Goal: Task Accomplishment & Management: Manage account settings

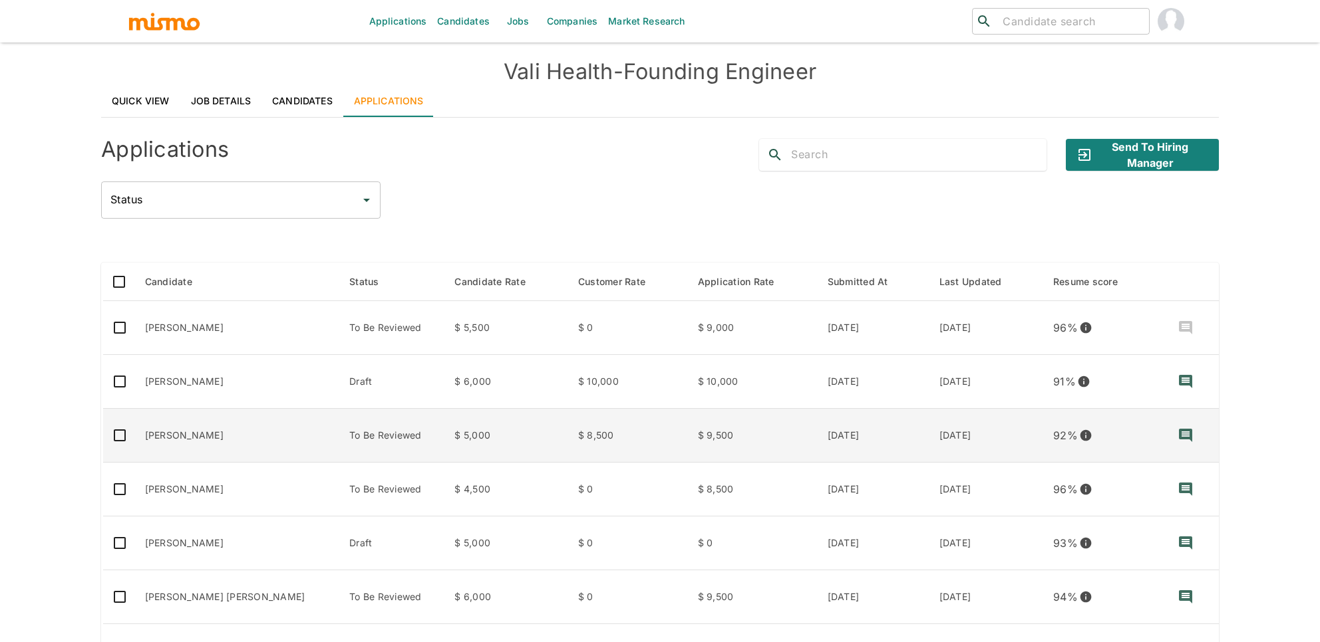
scroll to position [110, 0]
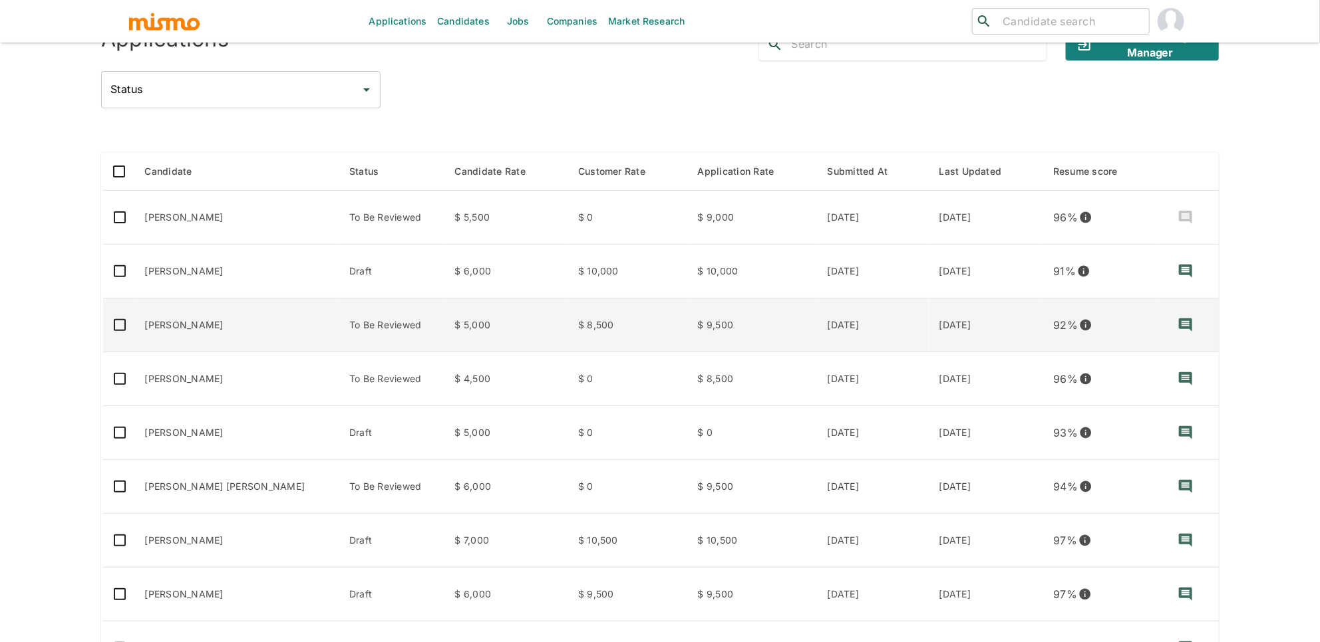
click at [185, 323] on td "Igor Turano" at bounding box center [236, 326] width 205 height 54
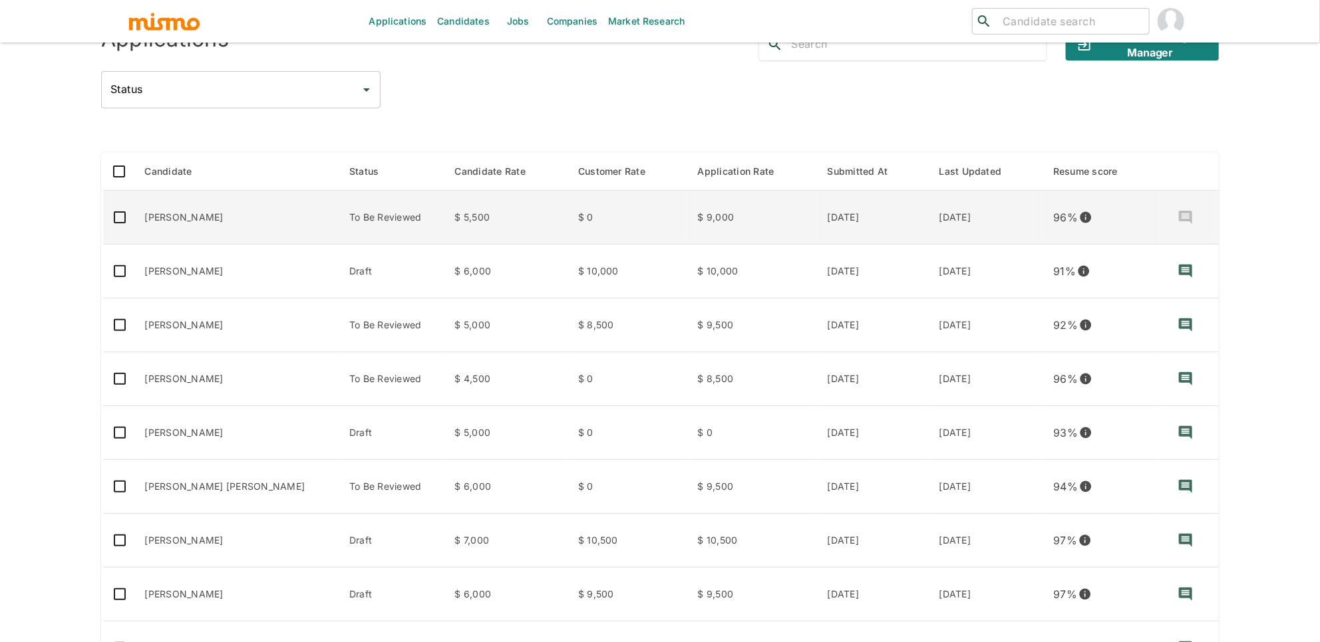
click at [233, 213] on td "[PERSON_NAME]" at bounding box center [236, 218] width 205 height 54
click at [377, 227] on td "To Be Reviewed" at bounding box center [391, 218] width 105 height 54
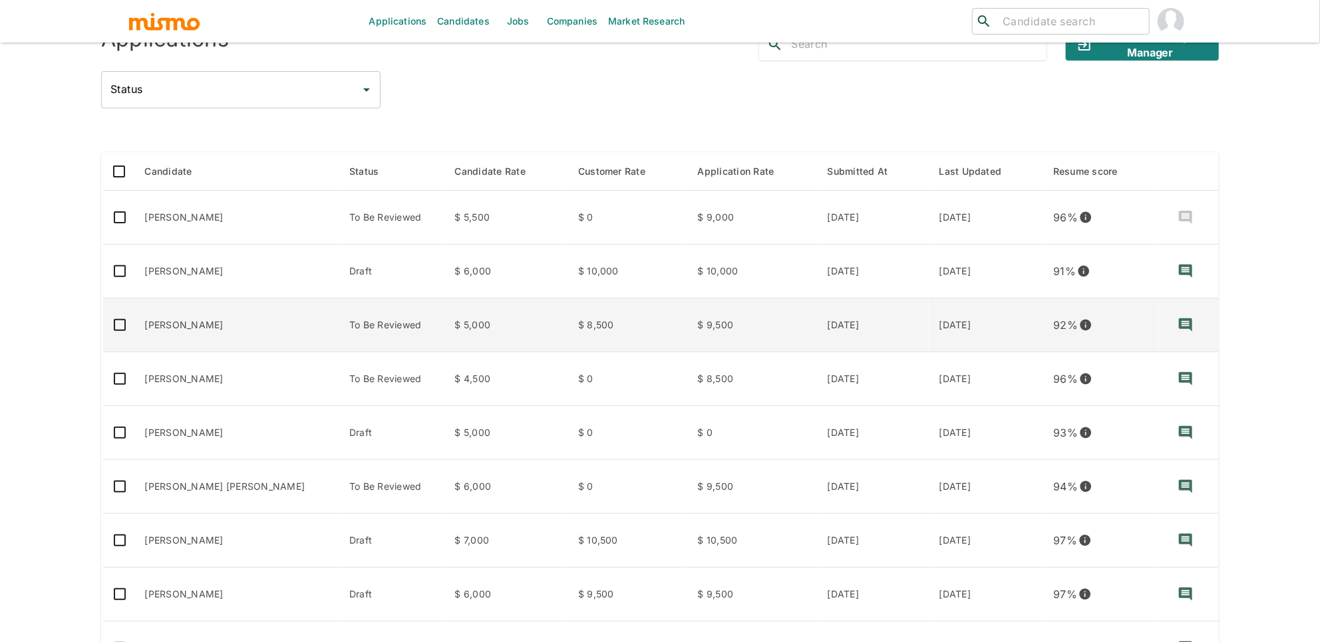
click at [339, 341] on td "To Be Reviewed" at bounding box center [391, 326] width 105 height 54
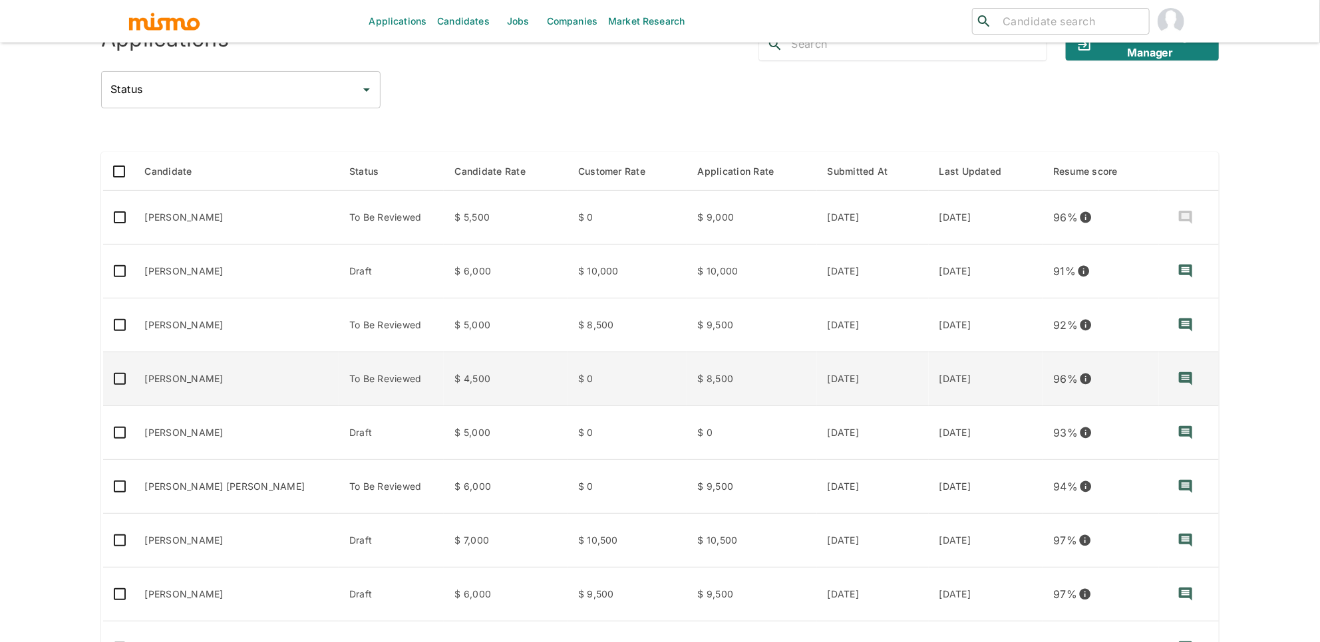
click at [444, 382] on td "$ 4,500" at bounding box center [505, 380] width 123 height 54
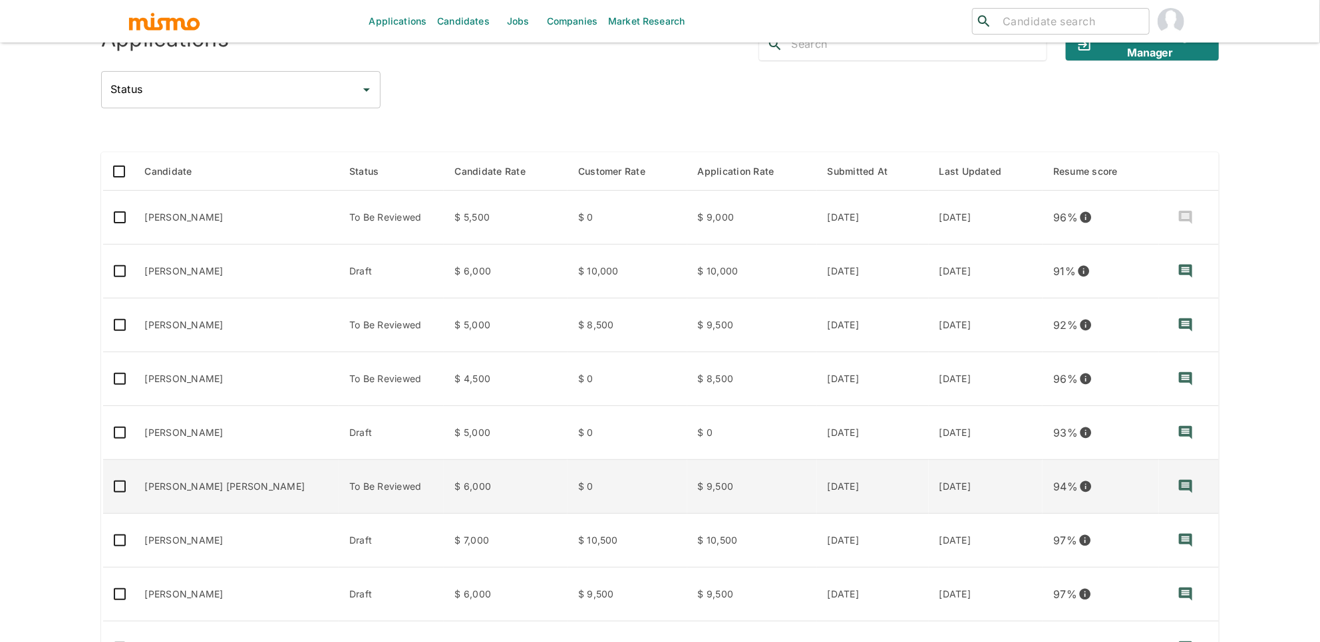
click at [567, 478] on td "$ 0" at bounding box center [627, 487] width 120 height 54
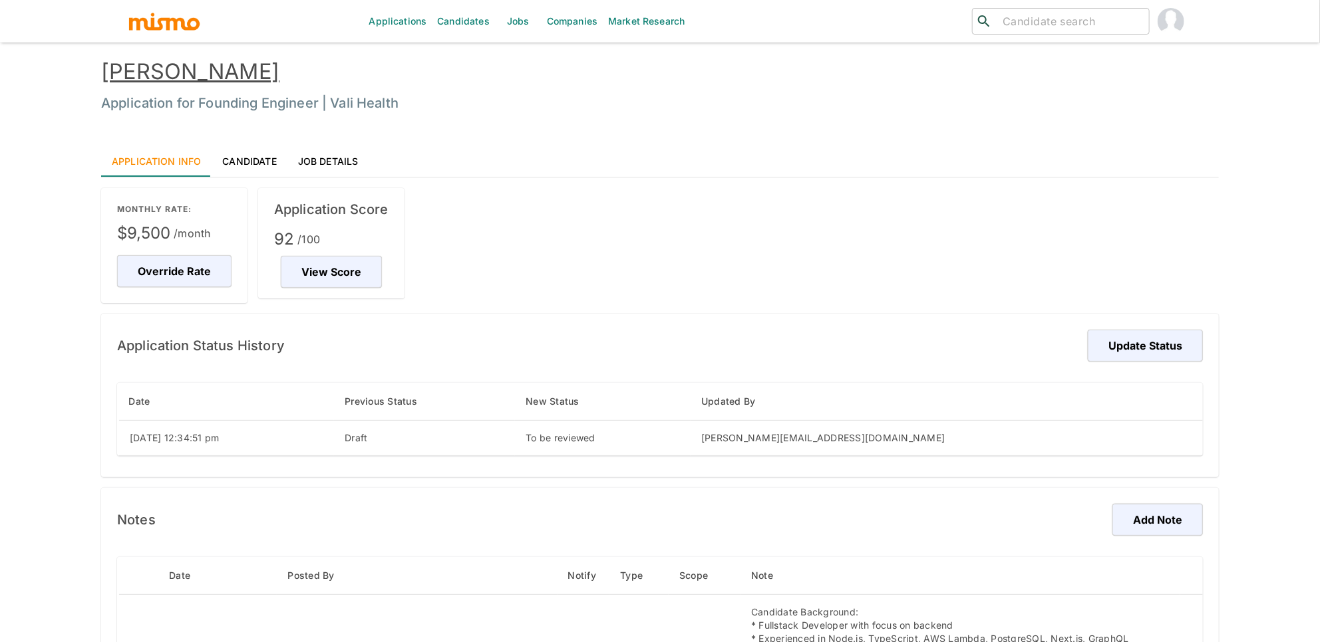
click at [250, 166] on link "Candidate" at bounding box center [249, 161] width 75 height 32
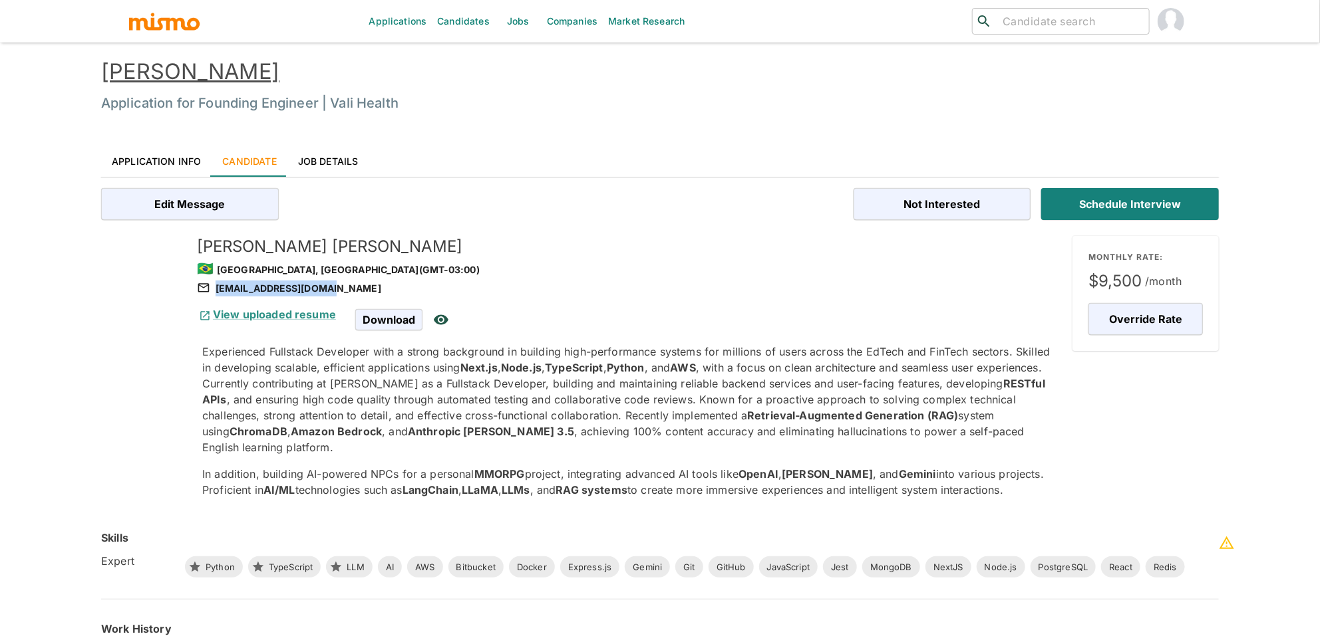
click at [325, 291] on div "igorrturano@gmail.com" at bounding box center [629, 289] width 865 height 16
copy div "igorrturano@gmail.com"
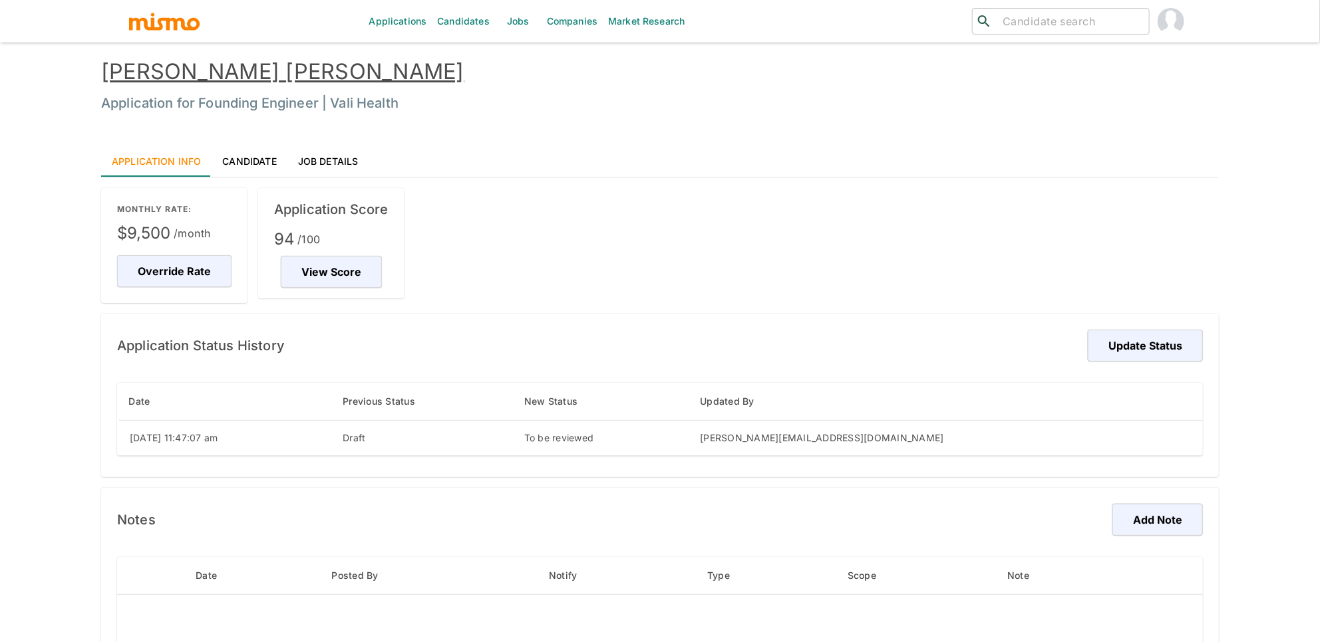
click at [235, 158] on link "Candidate" at bounding box center [249, 161] width 75 height 32
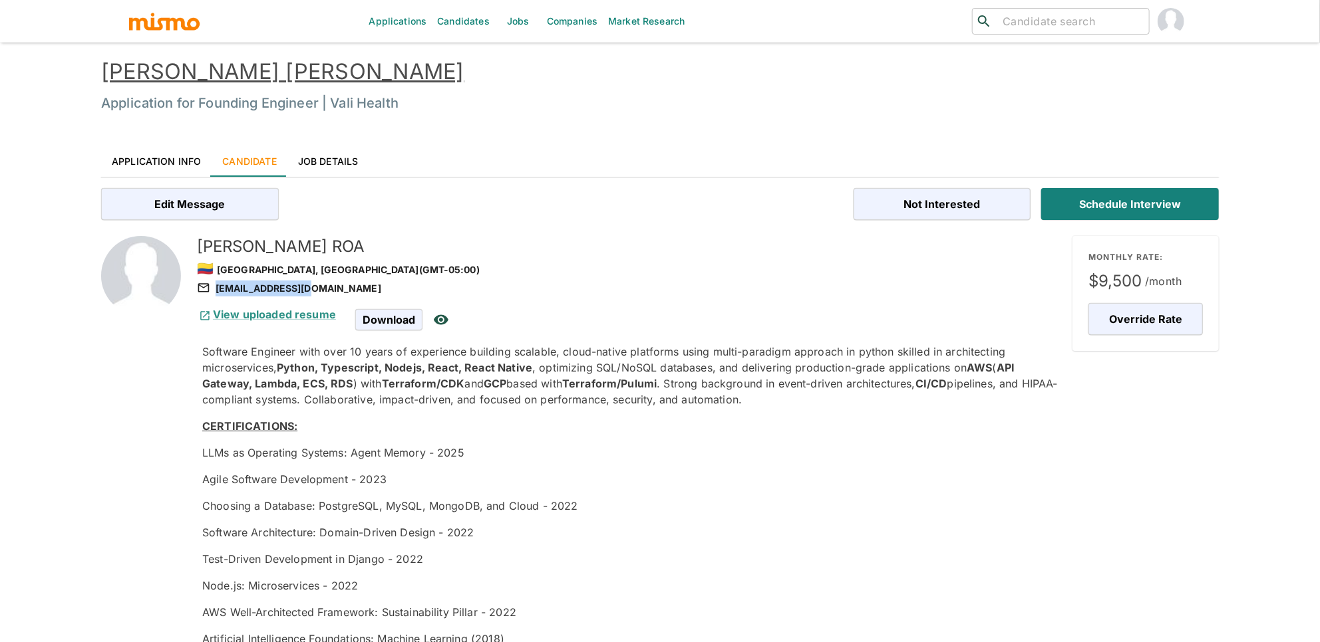
drag, startPoint x: 319, startPoint y: 291, endPoint x: 309, endPoint y: 285, distance: 12.0
click at [309, 285] on div "me@hendrixroa.dev" at bounding box center [629, 289] width 865 height 16
copy div "me@hendrixroa.dev"
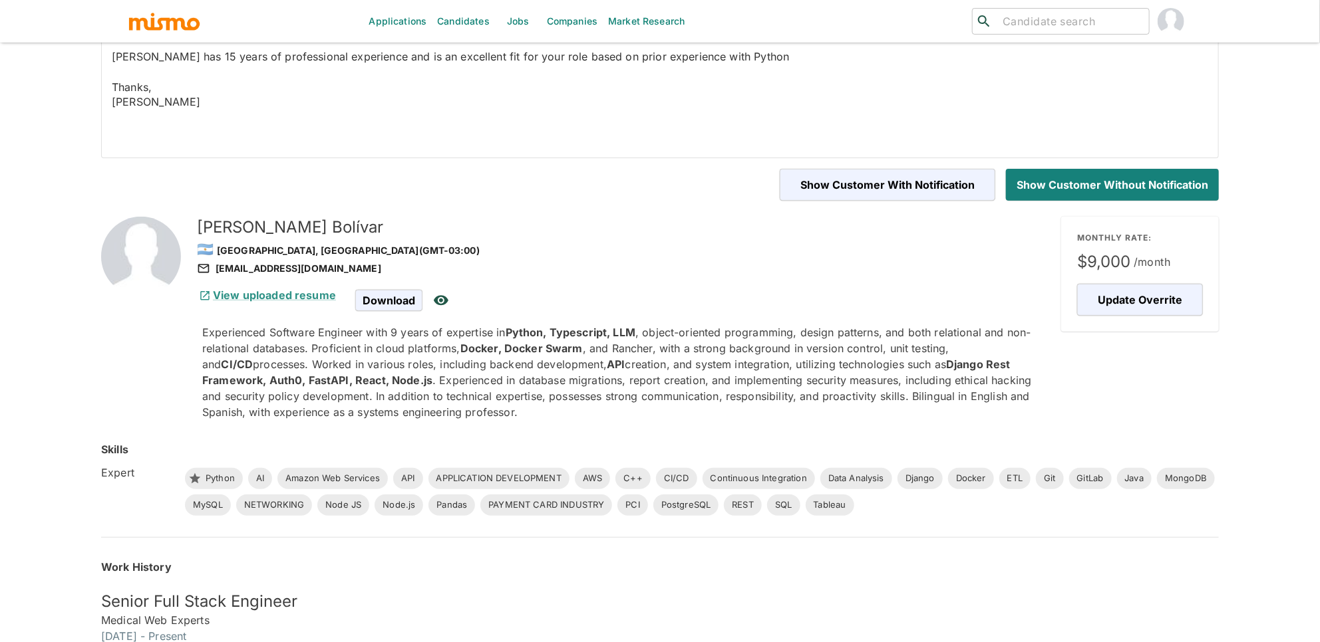
scroll to position [175, 0]
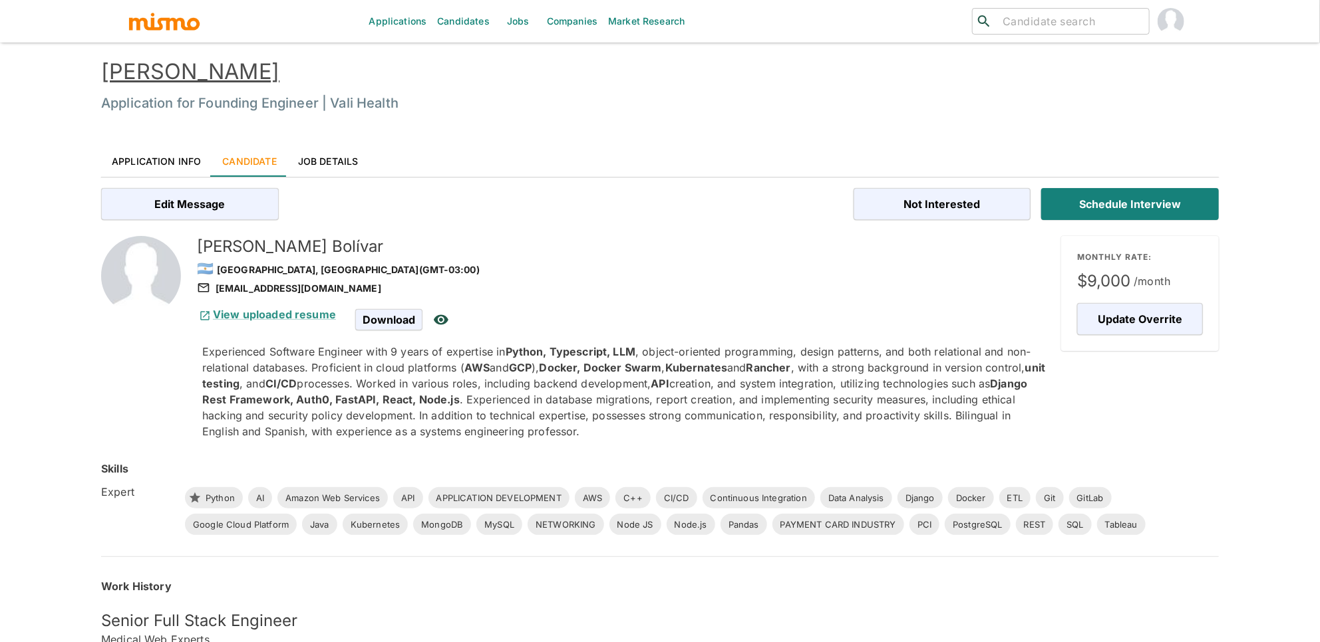
drag, startPoint x: 381, startPoint y: 288, endPoint x: 390, endPoint y: 297, distance: 12.7
click at [374, 286] on div "[EMAIL_ADDRESS][DOMAIN_NAME]" at bounding box center [623, 289] width 853 height 16
click at [386, 294] on div "[EMAIL_ADDRESS][DOMAIN_NAME]" at bounding box center [623, 289] width 853 height 16
click at [375, 289] on div "[EMAIL_ADDRESS][DOMAIN_NAME]" at bounding box center [623, 289] width 853 height 16
copy div "williambolivarsanchez@gmail.com"
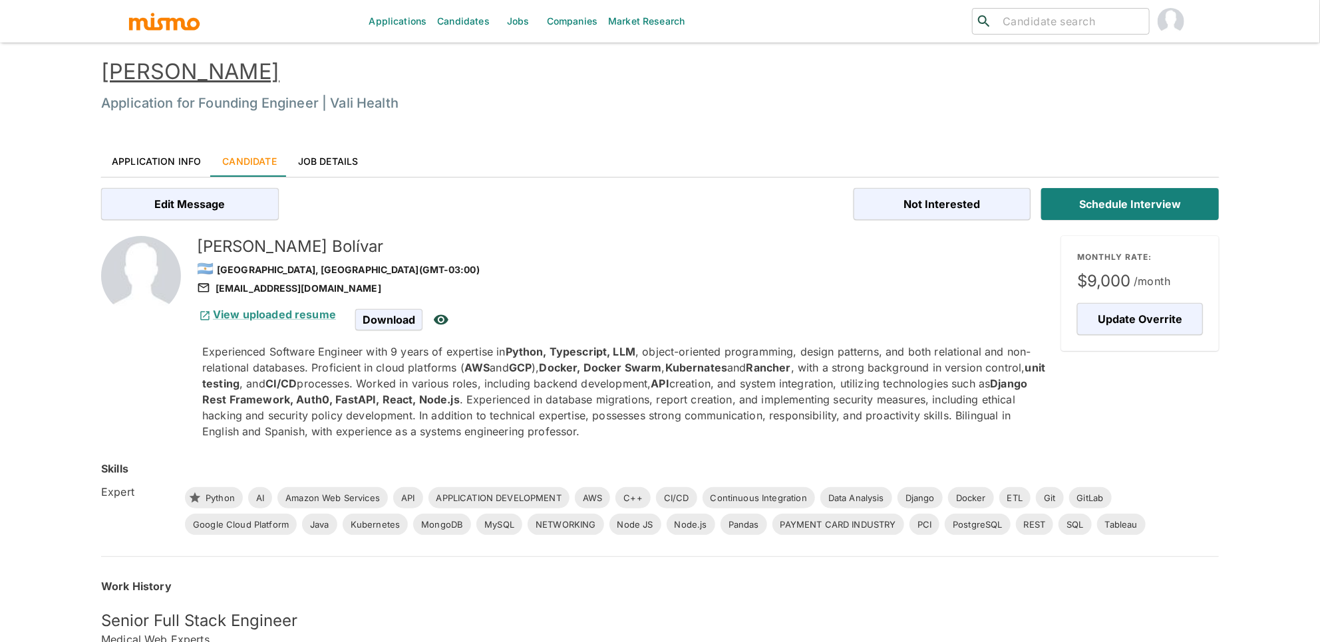
click at [161, 161] on link "Application Info" at bounding box center [156, 161] width 110 height 32
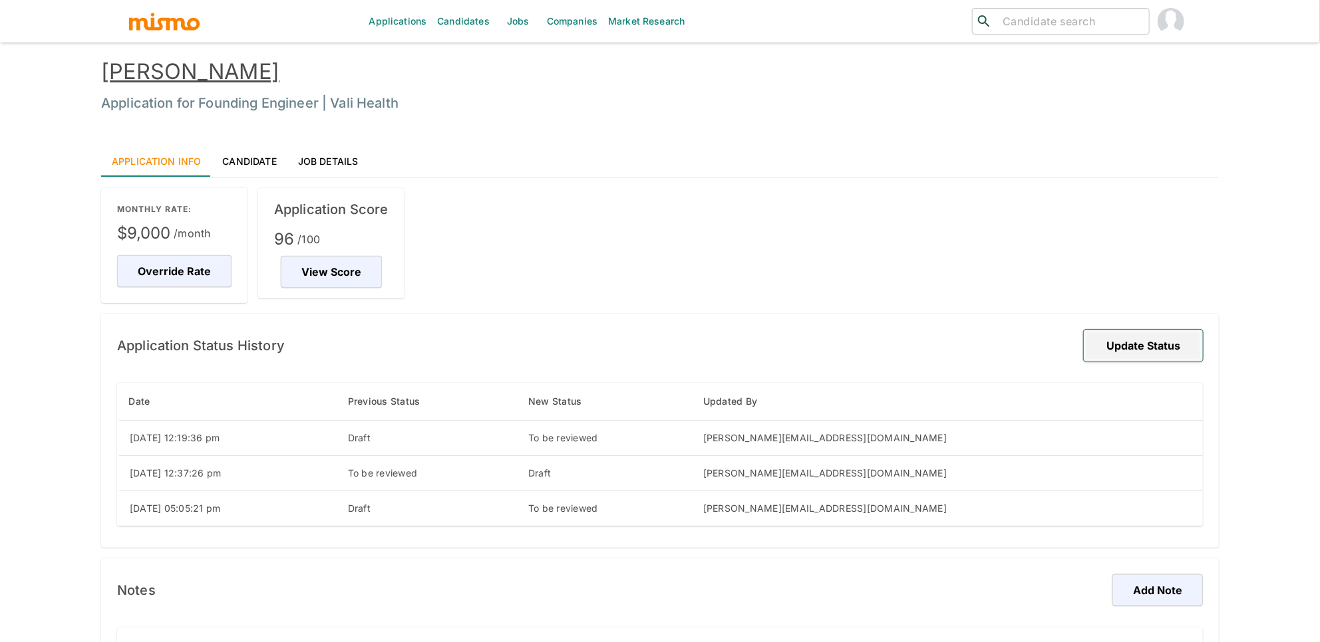
click at [1133, 349] on button "Update Status" at bounding box center [1142, 346] width 119 height 32
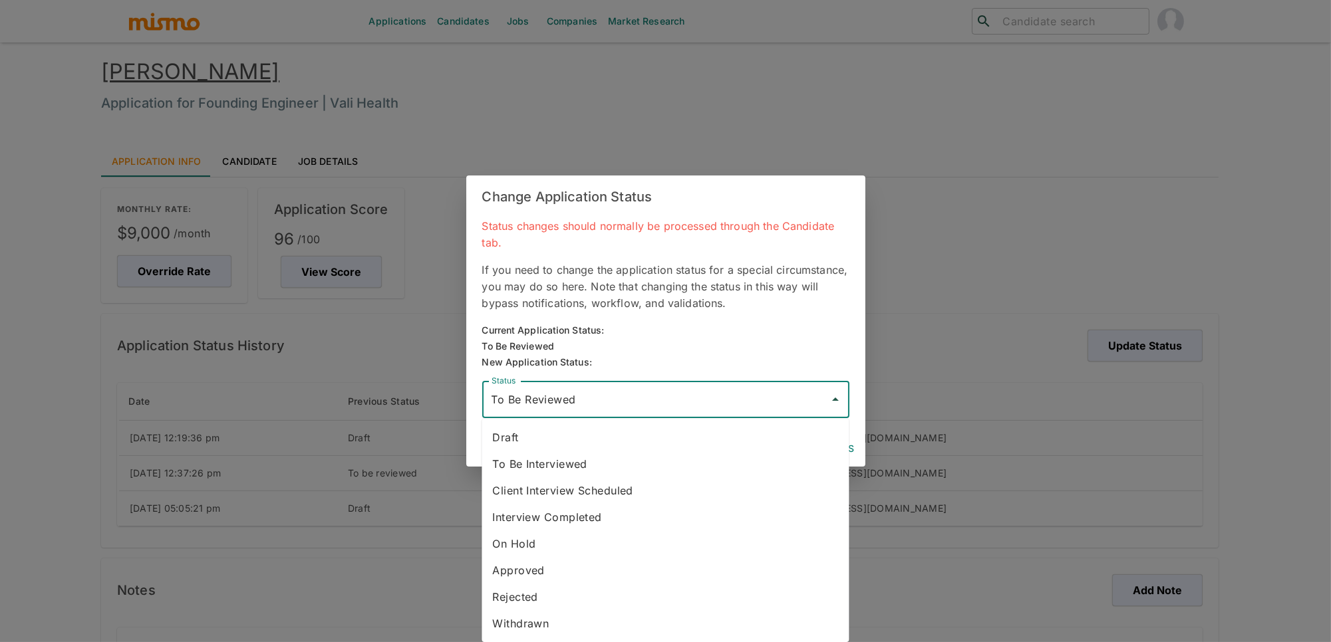
click at [669, 407] on input "To Be Reviewed" at bounding box center [655, 399] width 335 height 25
click at [600, 464] on li "To Be Interviewed" at bounding box center [665, 464] width 367 height 27
type input "To Be Interviewed"
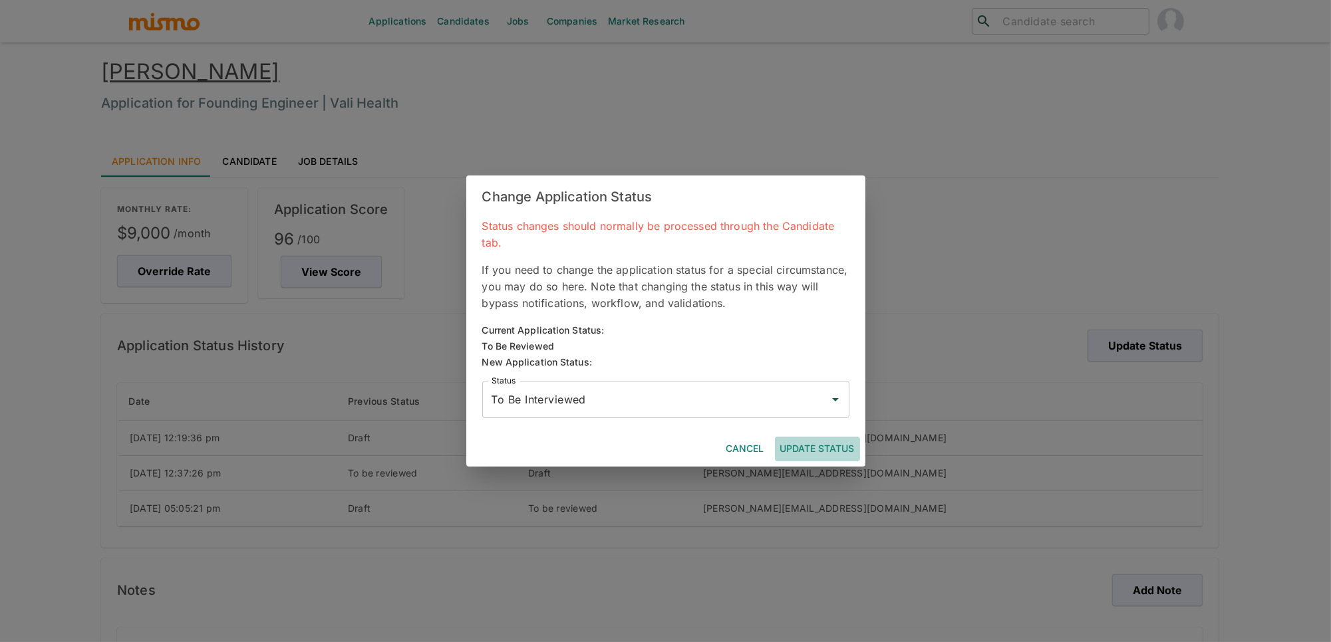
click at [835, 453] on button "Update Status" at bounding box center [817, 449] width 85 height 25
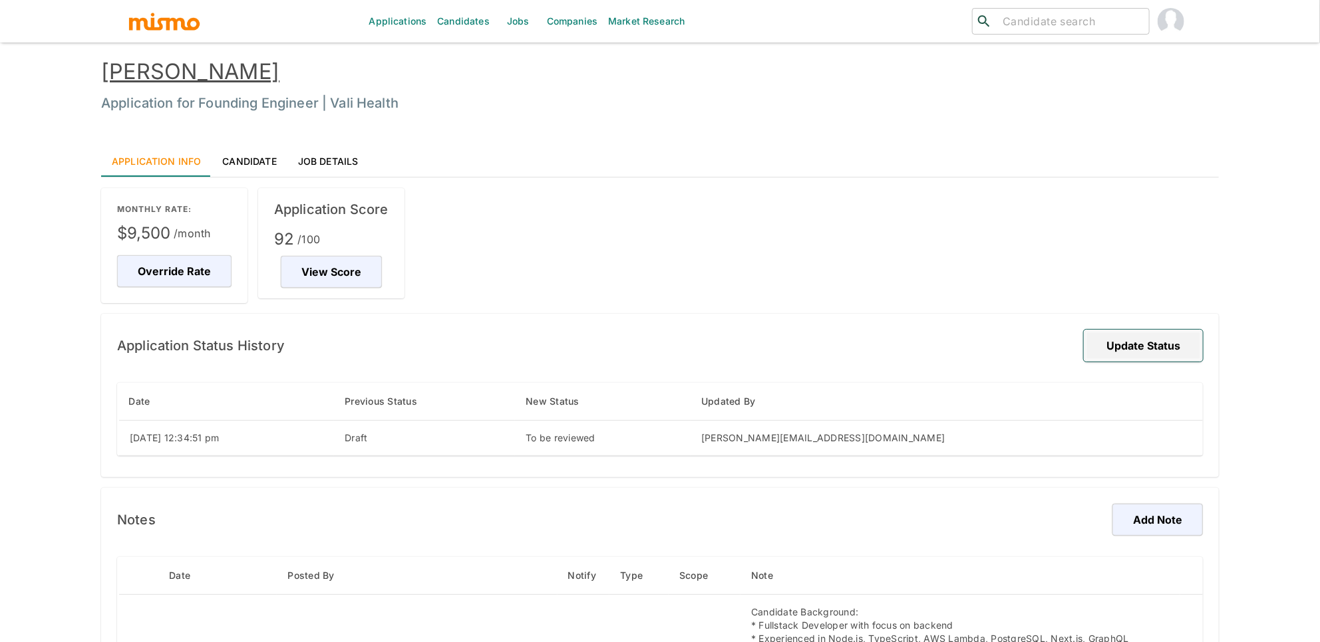
click at [1173, 348] on button "Update Status" at bounding box center [1142, 346] width 119 height 32
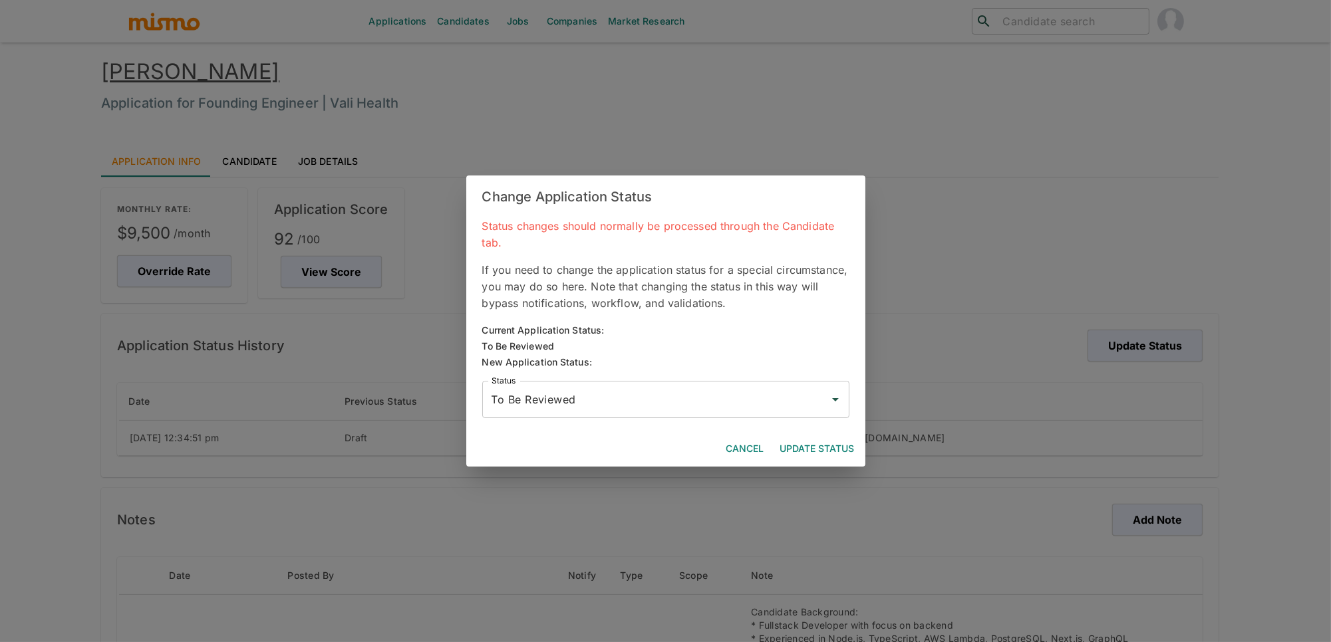
click at [691, 407] on input "To Be Reviewed" at bounding box center [655, 399] width 335 height 25
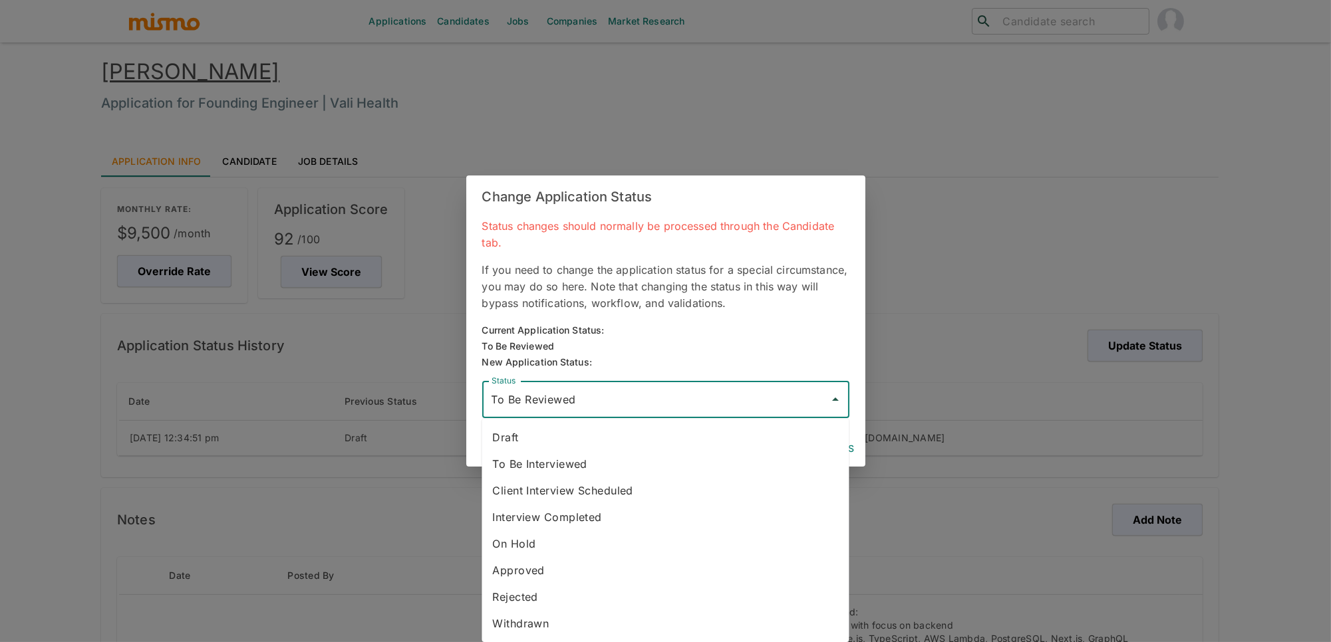
click at [620, 475] on li "To Be Interviewed" at bounding box center [665, 464] width 367 height 27
type input "To Be Interviewed"
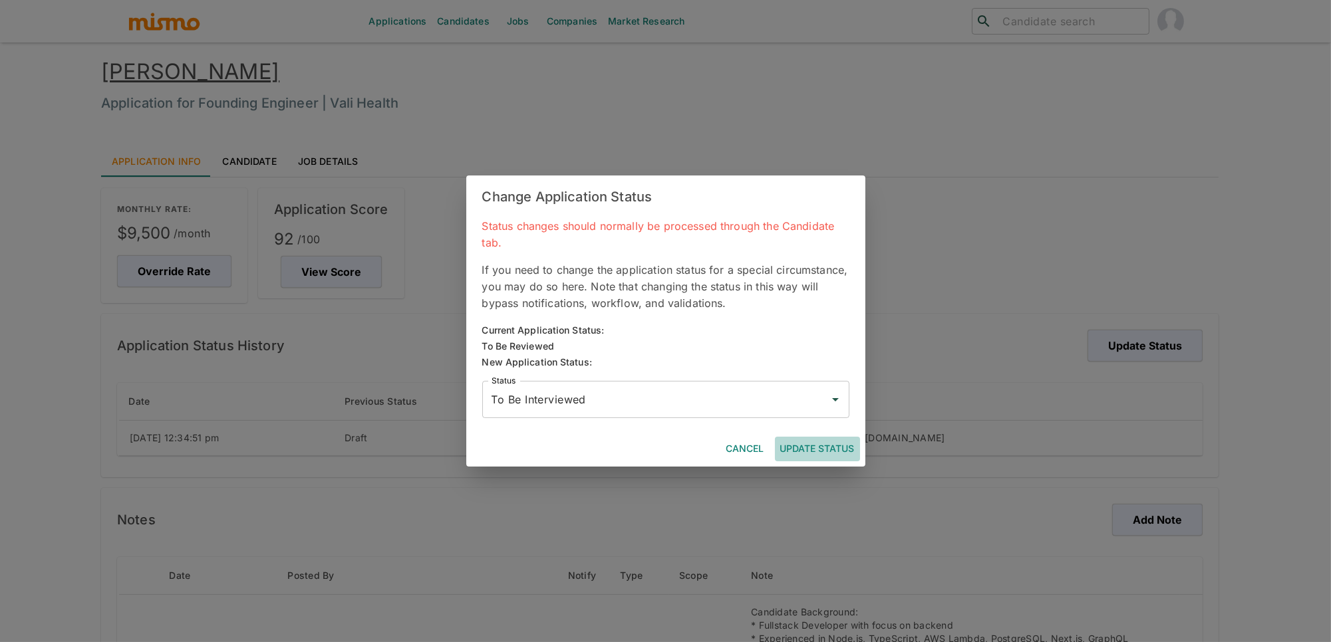
click at [855, 452] on button "Update Status" at bounding box center [817, 449] width 85 height 25
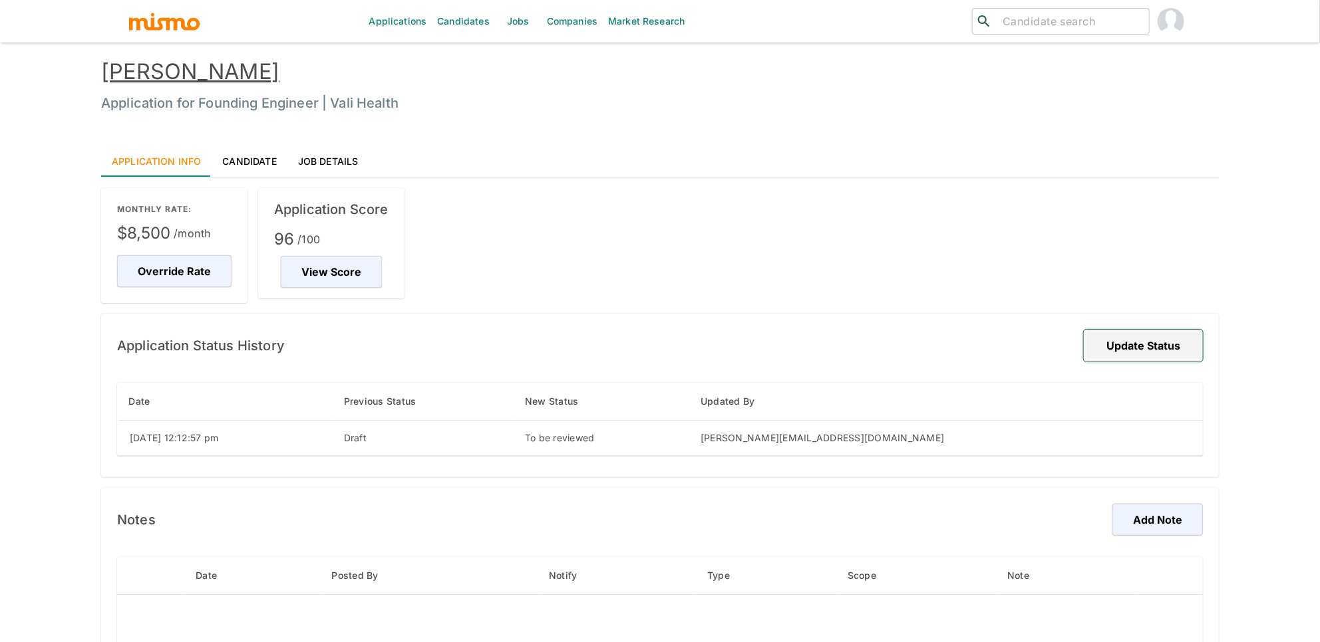
click at [1184, 353] on button "Update Status" at bounding box center [1142, 346] width 119 height 32
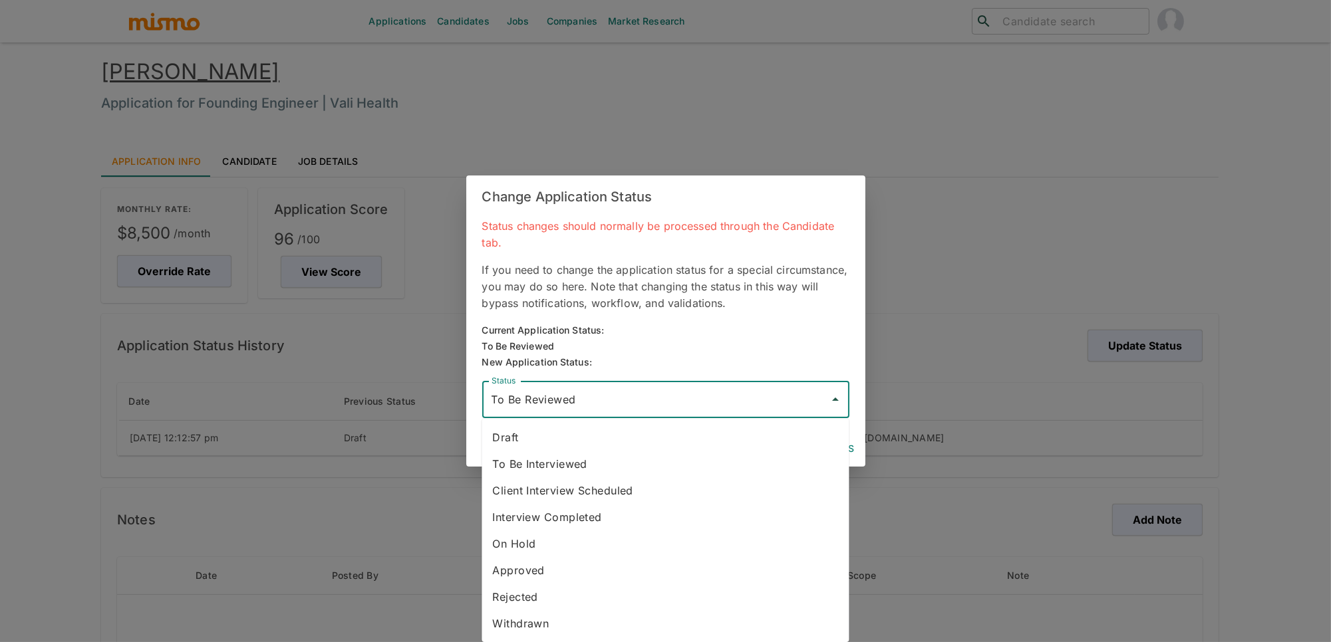
click at [779, 399] on input "To Be Reviewed" at bounding box center [655, 399] width 335 height 25
click at [566, 460] on li "To Be Interviewed" at bounding box center [665, 464] width 367 height 27
type input "To Be Interviewed"
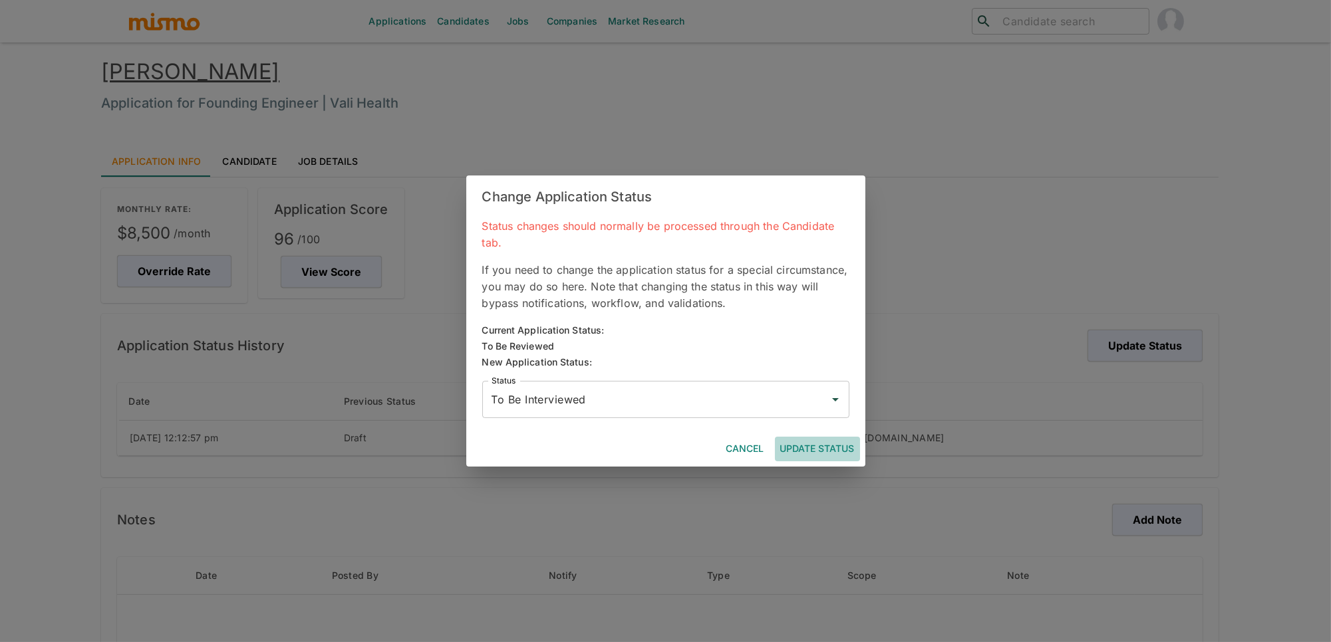
click at [831, 452] on button "Update Status" at bounding box center [817, 449] width 85 height 25
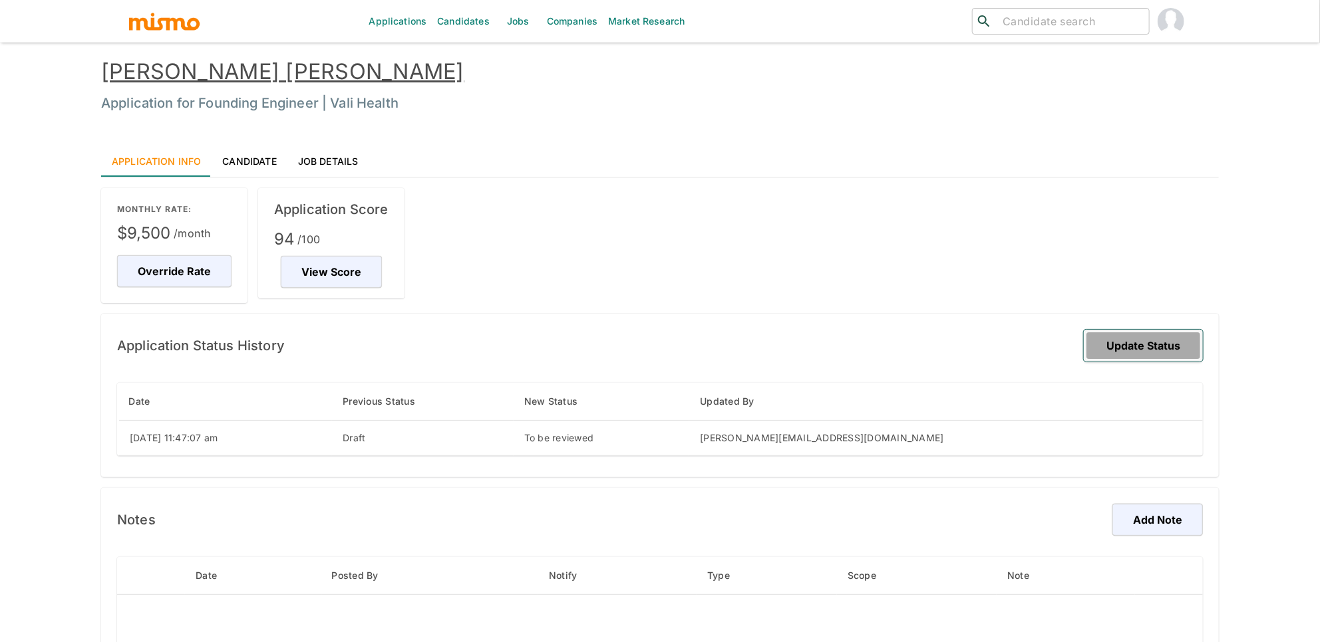
click at [1120, 342] on button "Update Status" at bounding box center [1142, 346] width 119 height 32
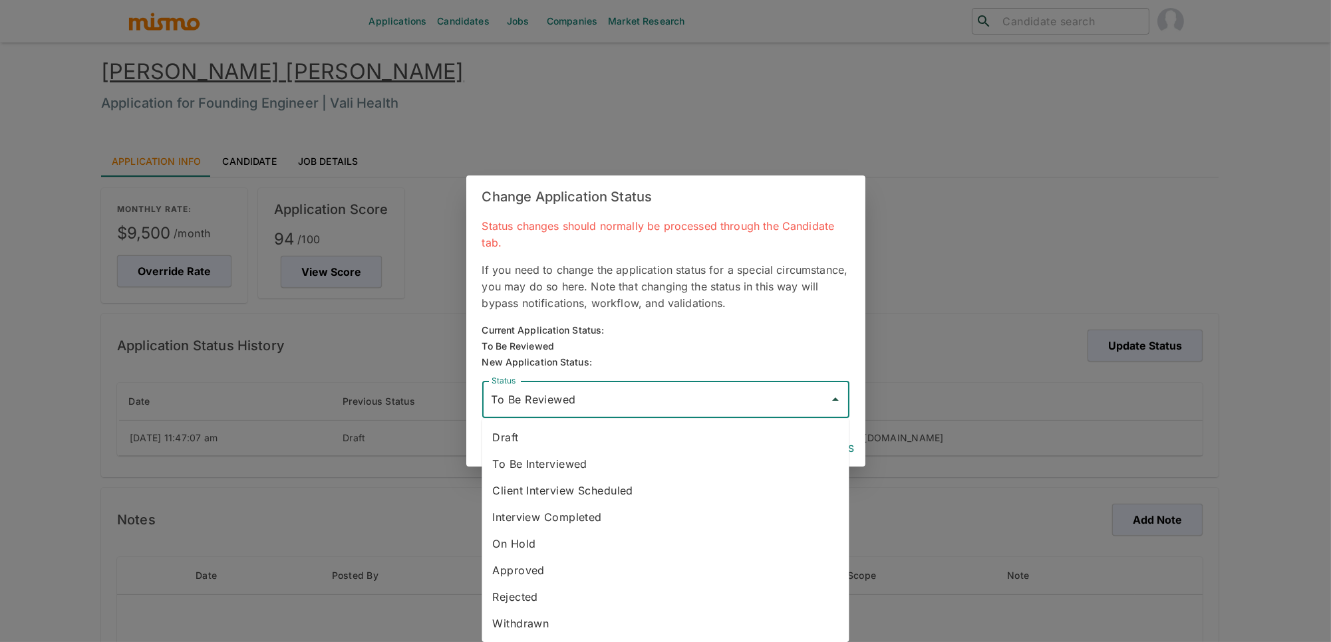
click at [682, 394] on input "To Be Reviewed" at bounding box center [655, 399] width 335 height 25
click at [587, 463] on li "To Be Interviewed" at bounding box center [665, 464] width 367 height 27
type input "To Be Interviewed"
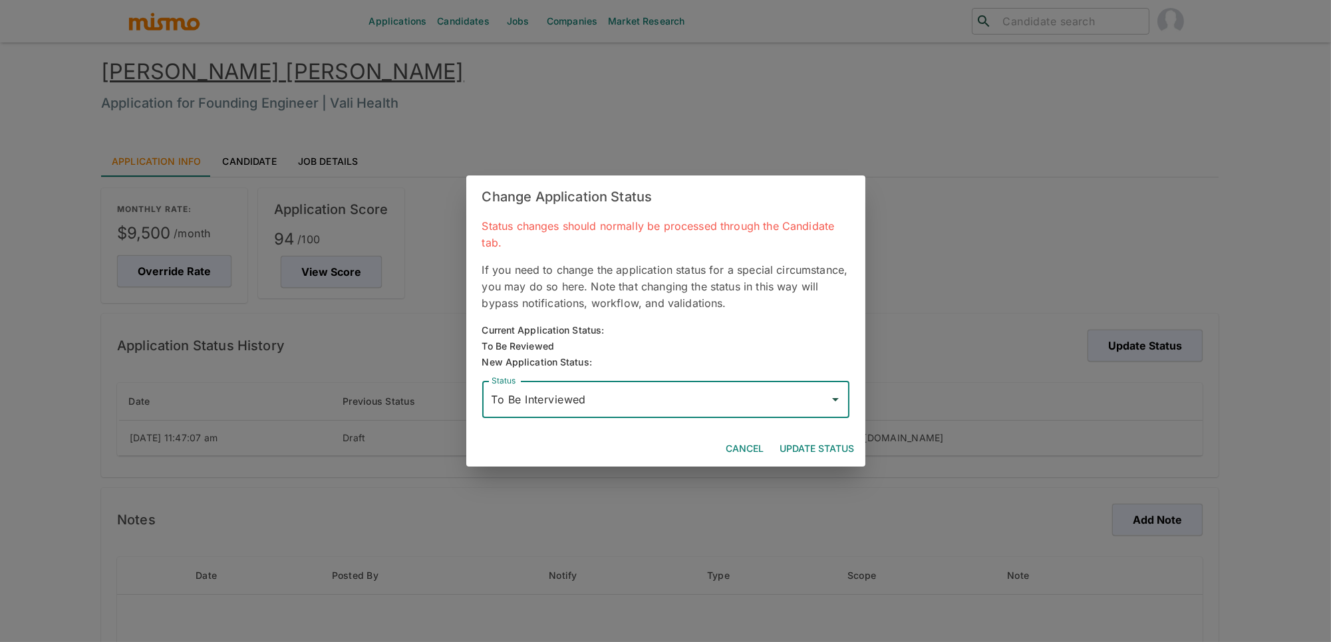
click at [797, 445] on button "Update Status" at bounding box center [817, 449] width 85 height 25
